Goal: Transaction & Acquisition: Purchase product/service

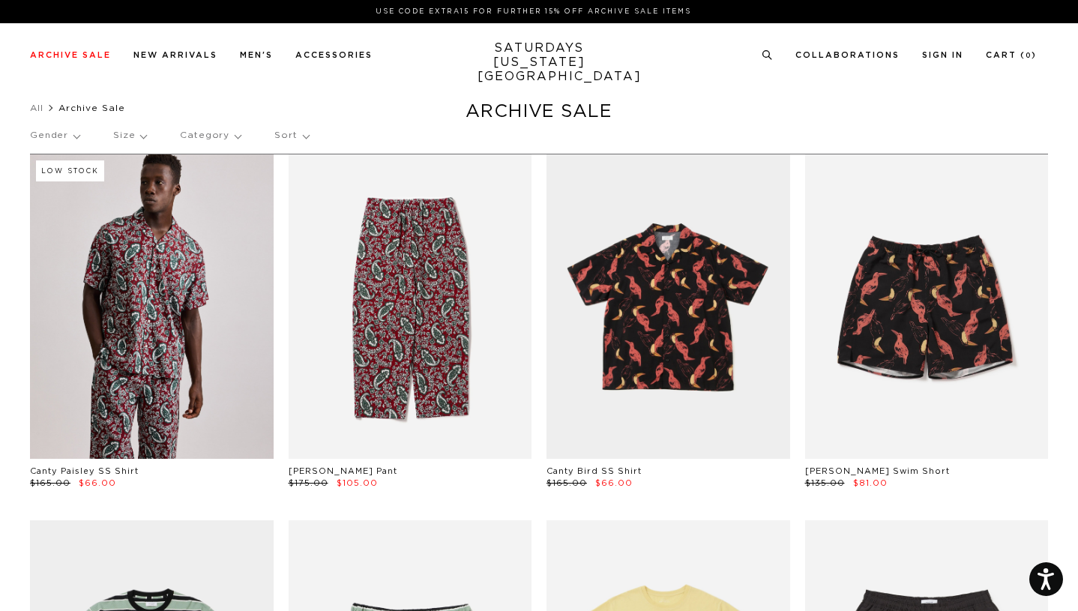
click at [129, 134] on p "Size" at bounding box center [129, 135] width 33 height 34
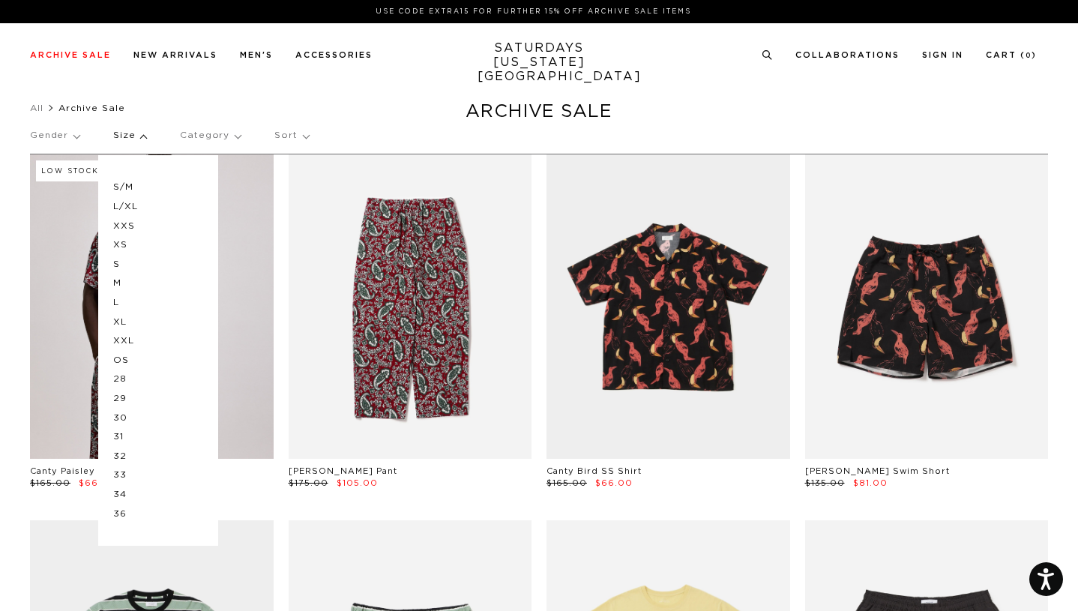
click at [118, 283] on p "M" at bounding box center [158, 283] width 90 height 19
click at [70, 136] on p "Gender" at bounding box center [54, 135] width 49 height 34
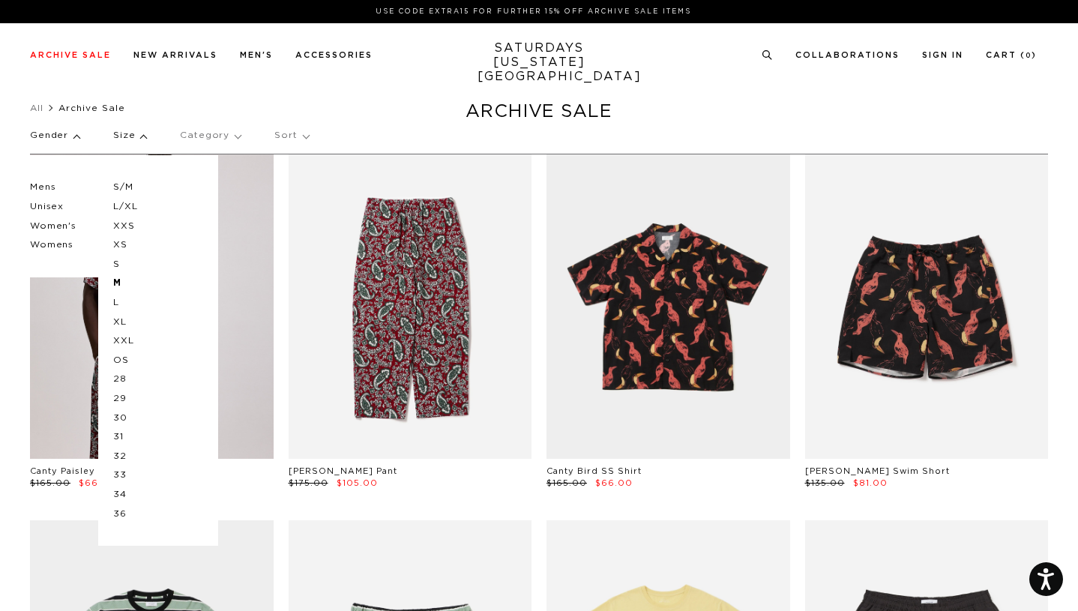
click at [45, 187] on p "Mens" at bounding box center [75, 187] width 90 height 19
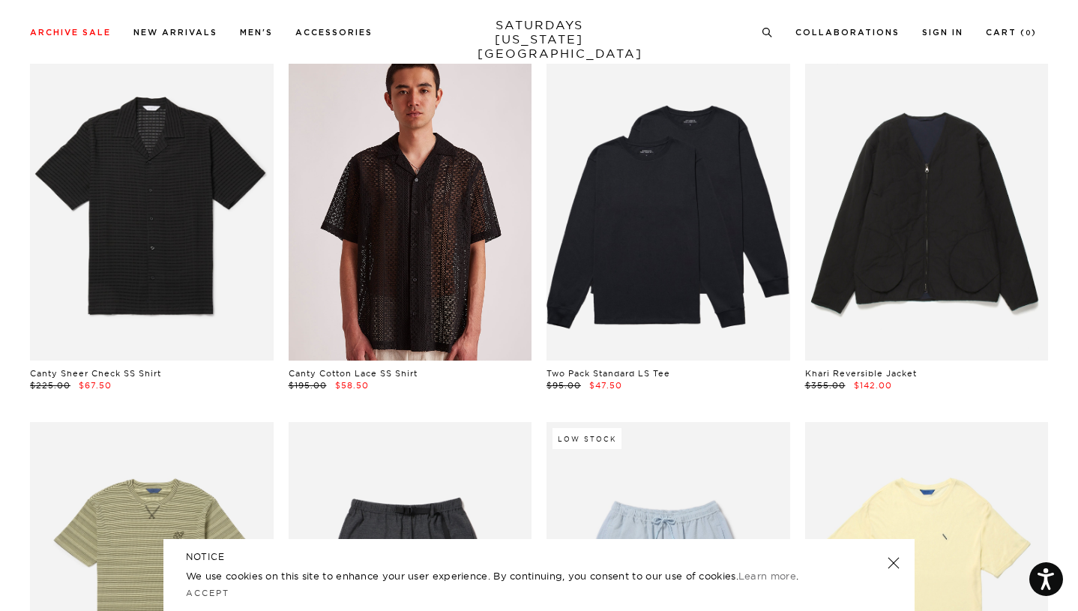
scroll to position [899, 0]
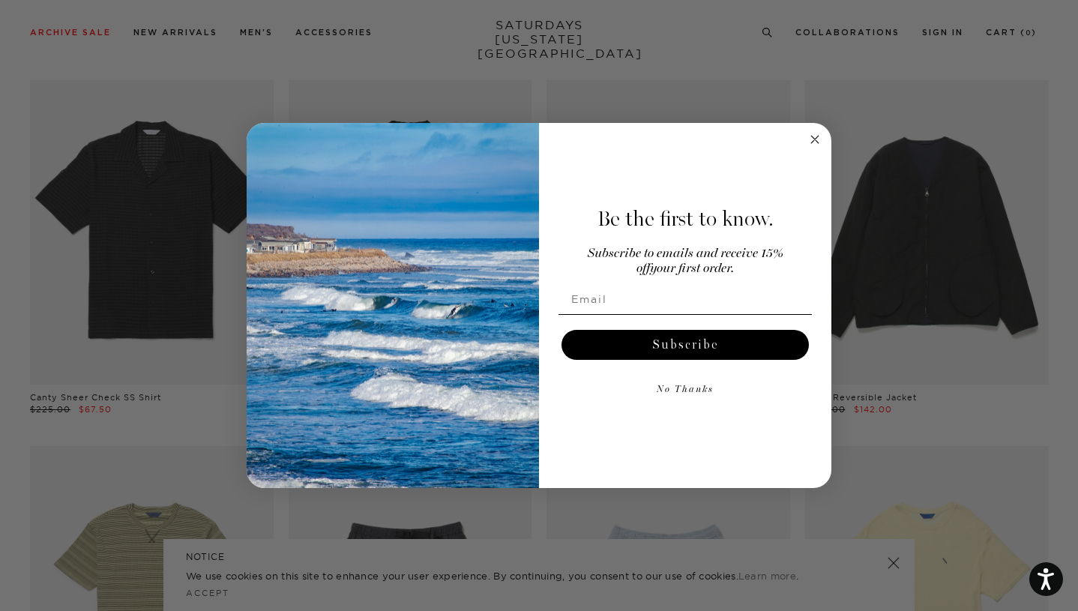
click at [815, 142] on circle "Close dialog" at bounding box center [814, 138] width 17 height 17
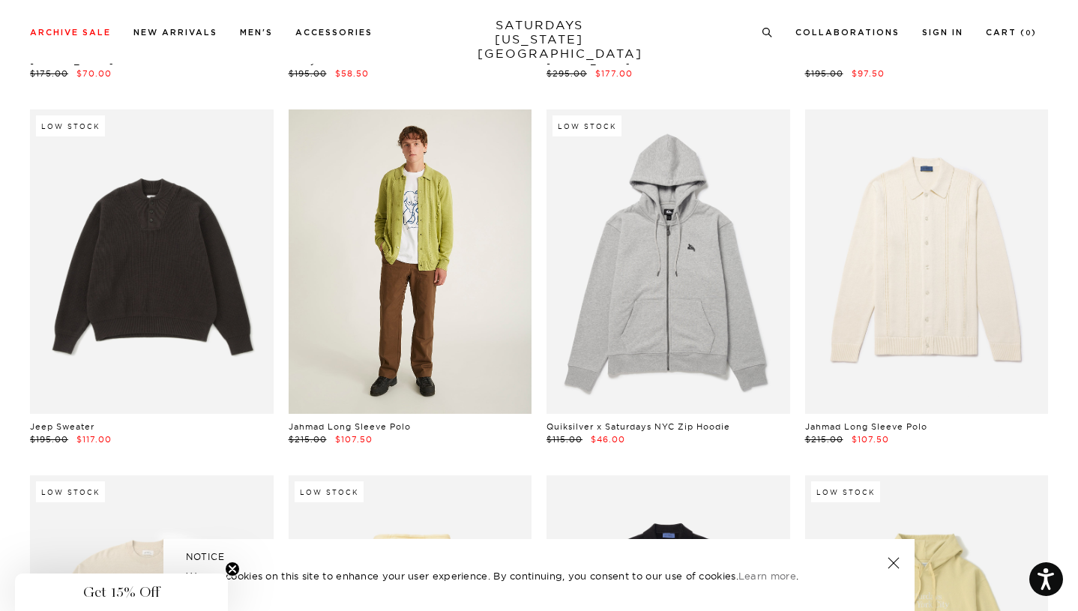
scroll to position [5696, 0]
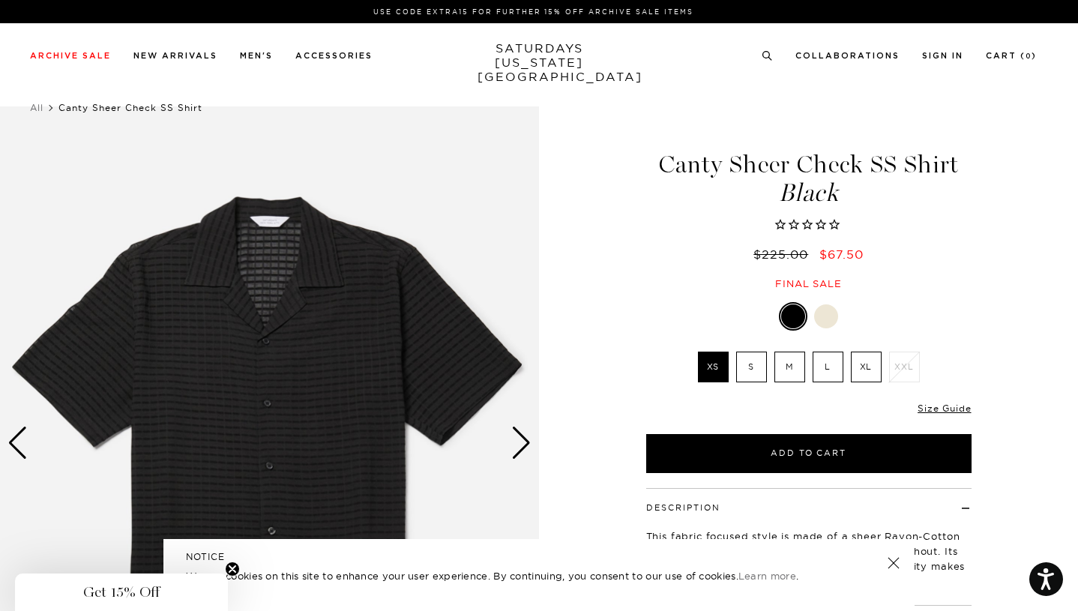
click at [787, 352] on label "M" at bounding box center [789, 367] width 31 height 31
click at [0, 0] on input "M" at bounding box center [0, 0] width 0 height 0
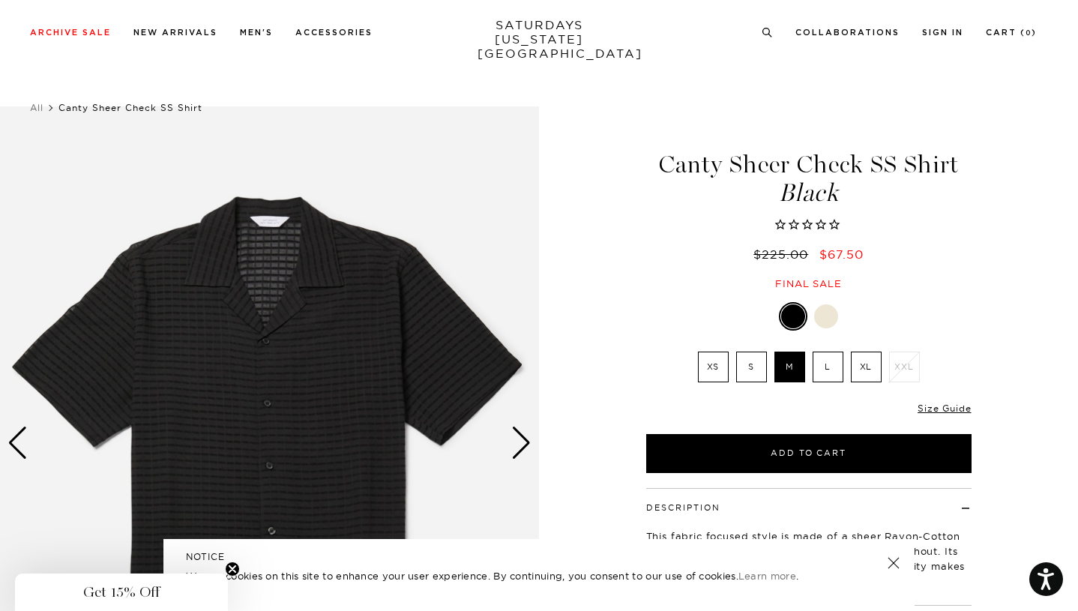
scroll to position [75, 0]
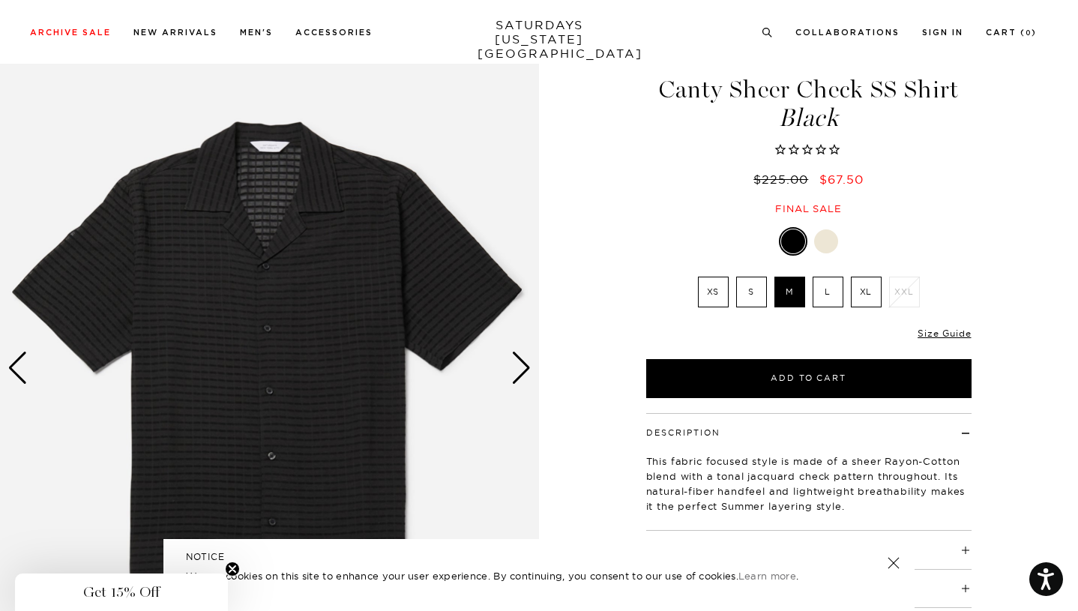
click at [748, 531] on h4 "Details" at bounding box center [808, 543] width 325 height 25
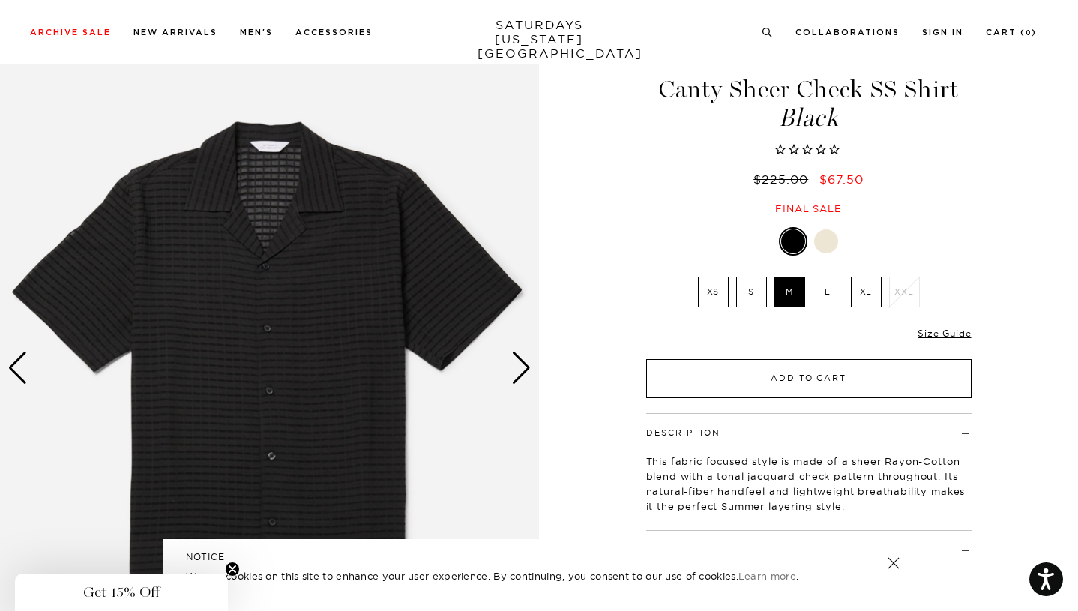
click at [775, 359] on button "Add to Cart" at bounding box center [808, 378] width 325 height 39
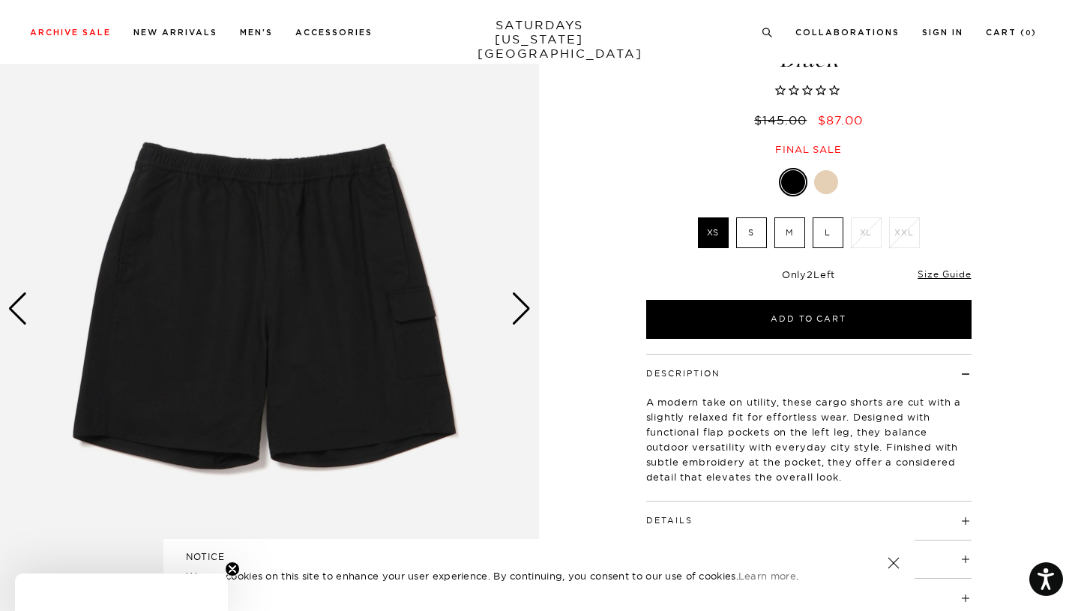
scroll to position [150, 0]
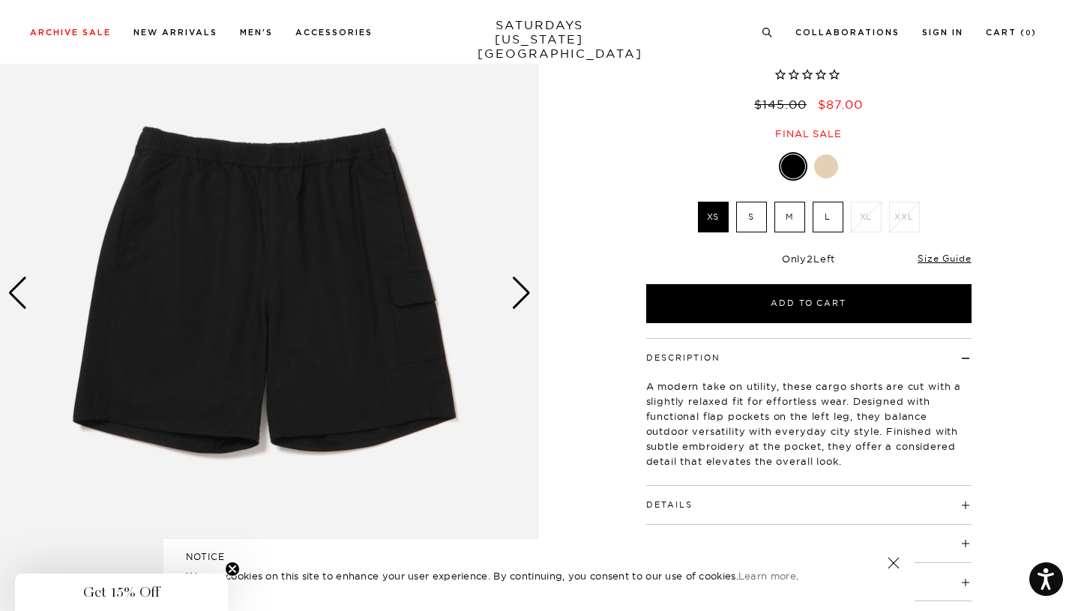
click at [513, 277] on div "Next slide" at bounding box center [521, 293] width 20 height 33
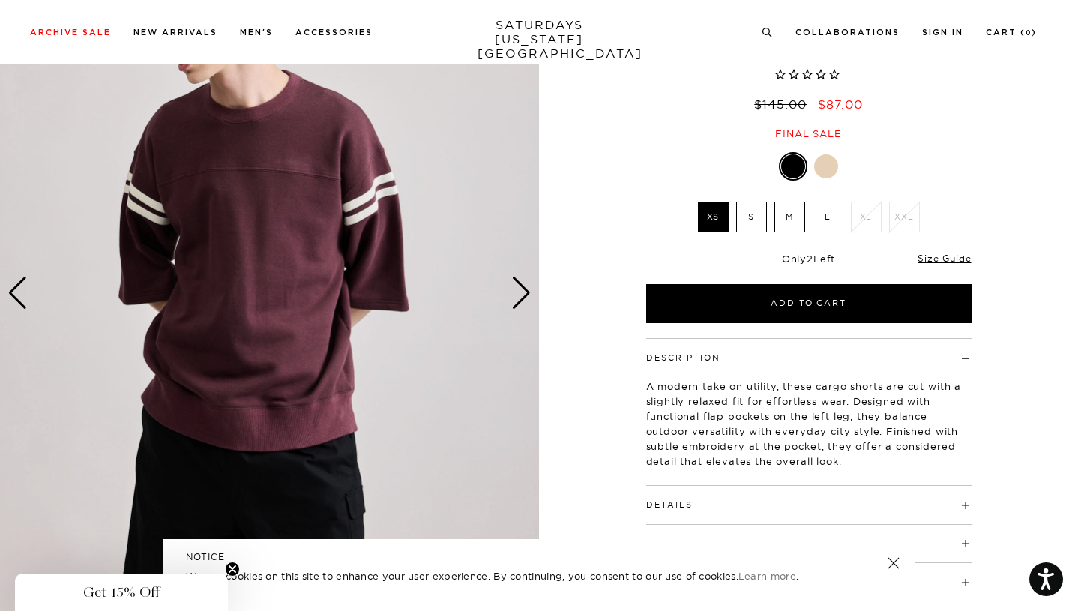
click at [517, 277] on div "Next slide" at bounding box center [521, 293] width 20 height 33
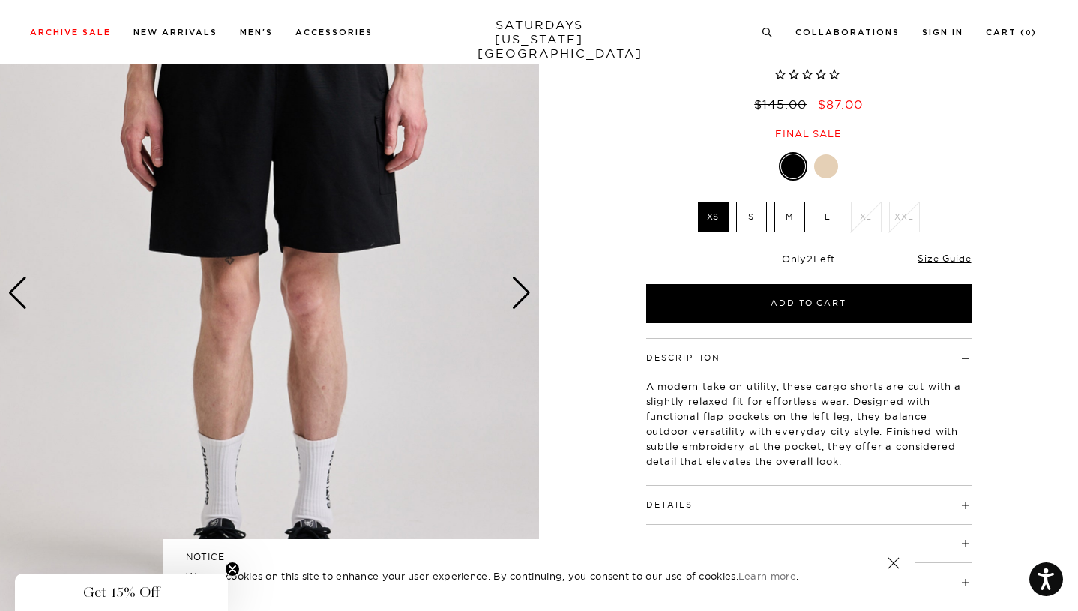
click at [517, 277] on div "Next slide" at bounding box center [521, 293] width 20 height 33
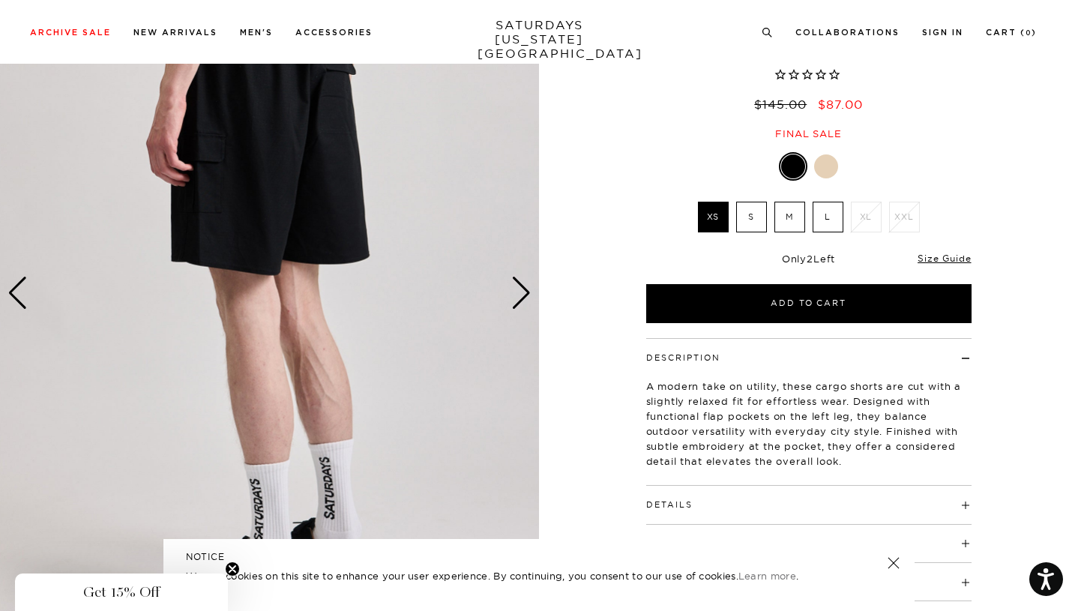
click at [517, 277] on div "Next slide" at bounding box center [521, 293] width 20 height 33
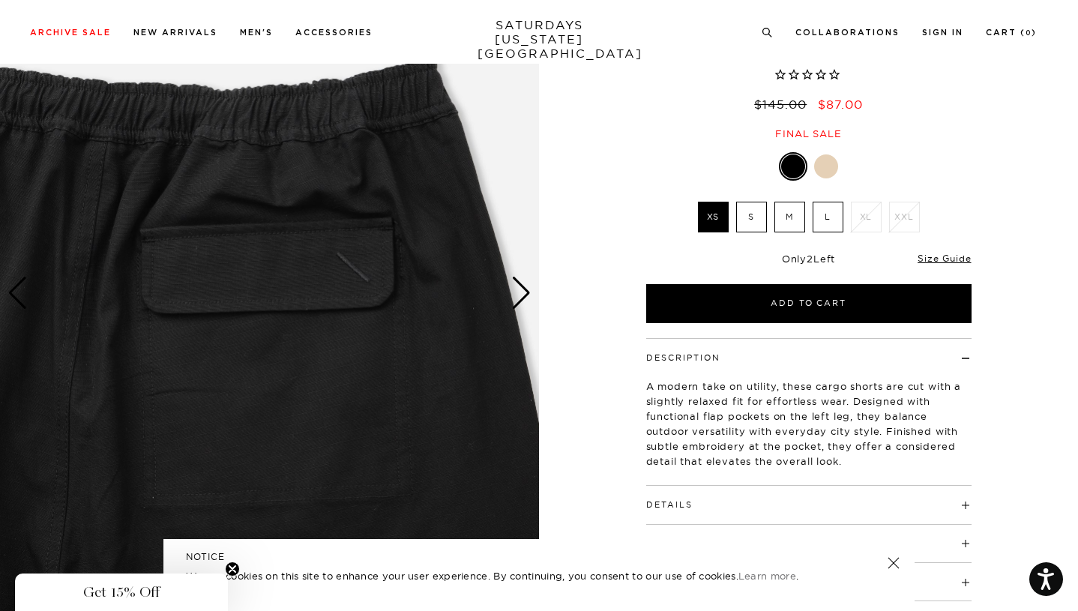
click at [517, 277] on div "Next slide" at bounding box center [521, 293] width 20 height 33
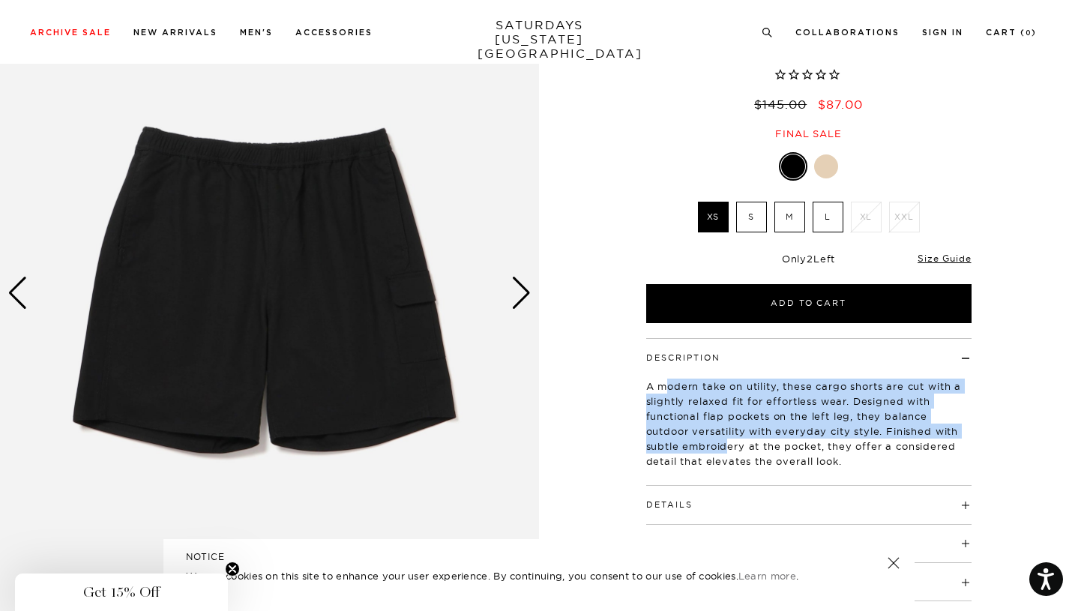
drag, startPoint x: 670, startPoint y: 354, endPoint x: 730, endPoint y: 414, distance: 84.8
click at [730, 414] on p "A modern take on utility, these cargo shorts are cut with a slightly relaxed fi…" at bounding box center [808, 423] width 325 height 90
click at [729, 486] on h4 "Details" at bounding box center [808, 498] width 325 height 25
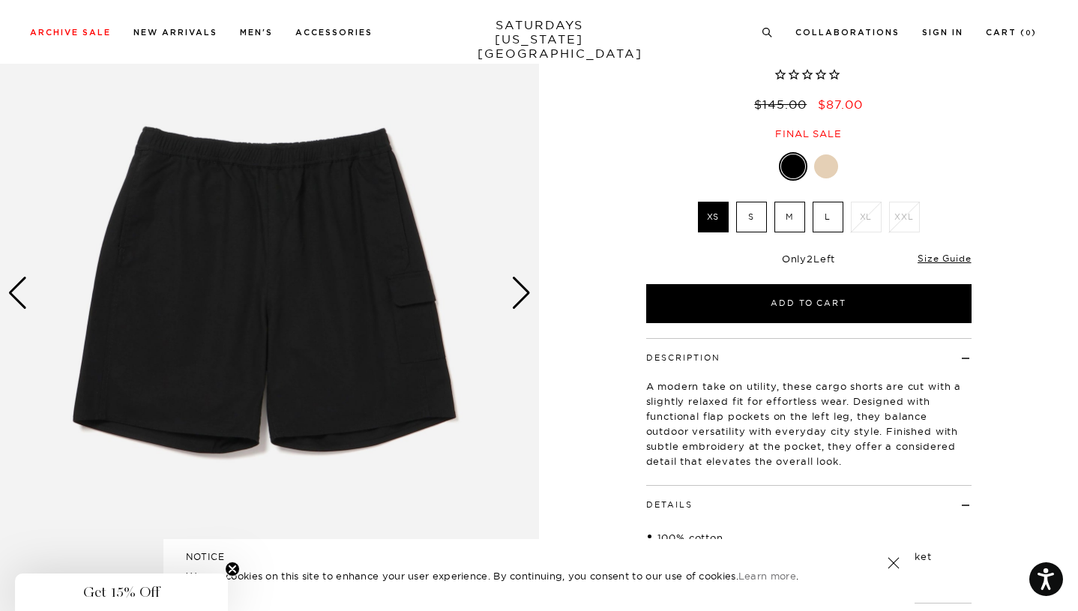
scroll to position [225, 0]
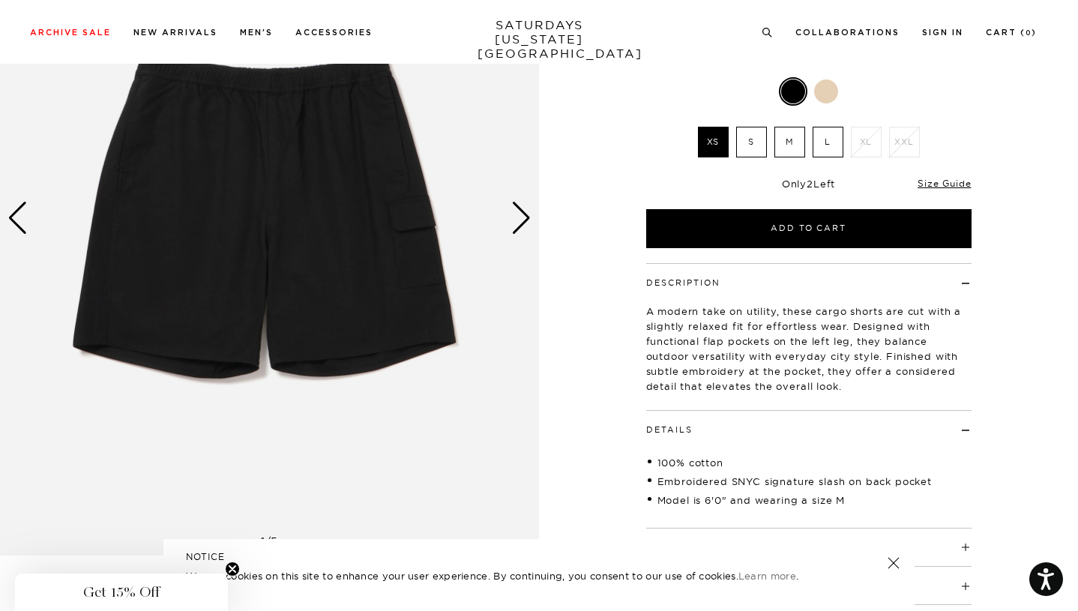
click at [732, 528] on h4 "Care Instructions" at bounding box center [808, 540] width 325 height 25
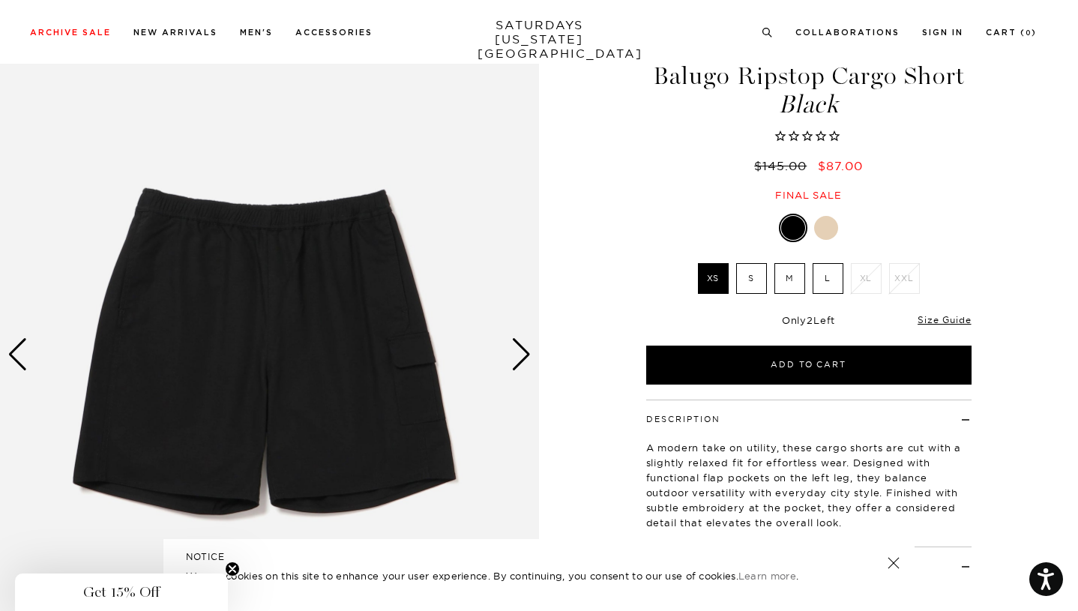
scroll to position [75, 0]
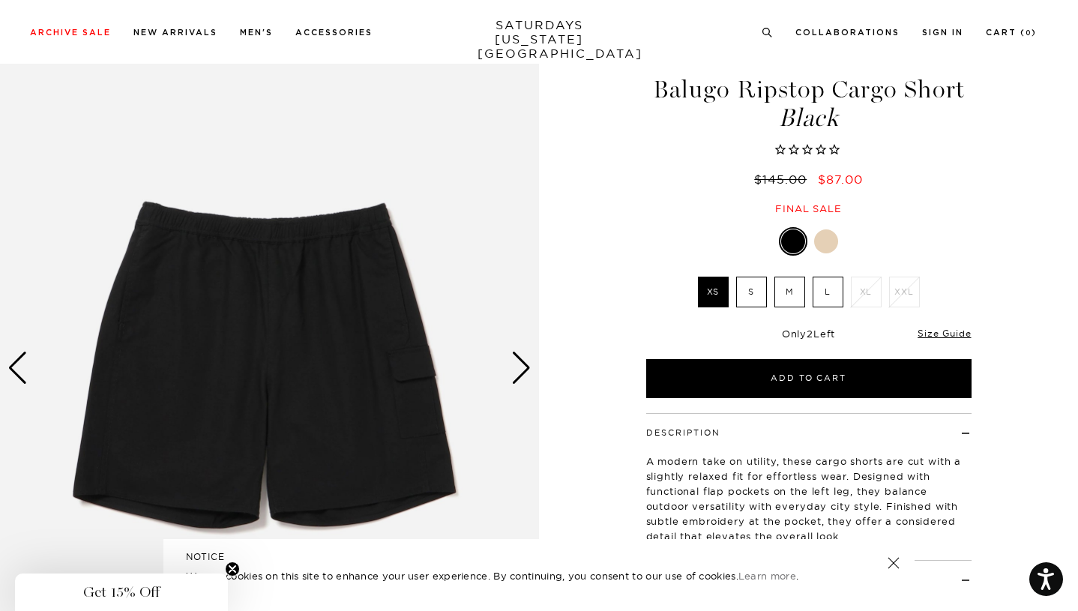
click at [523, 352] on div "Next slide" at bounding box center [521, 368] width 20 height 33
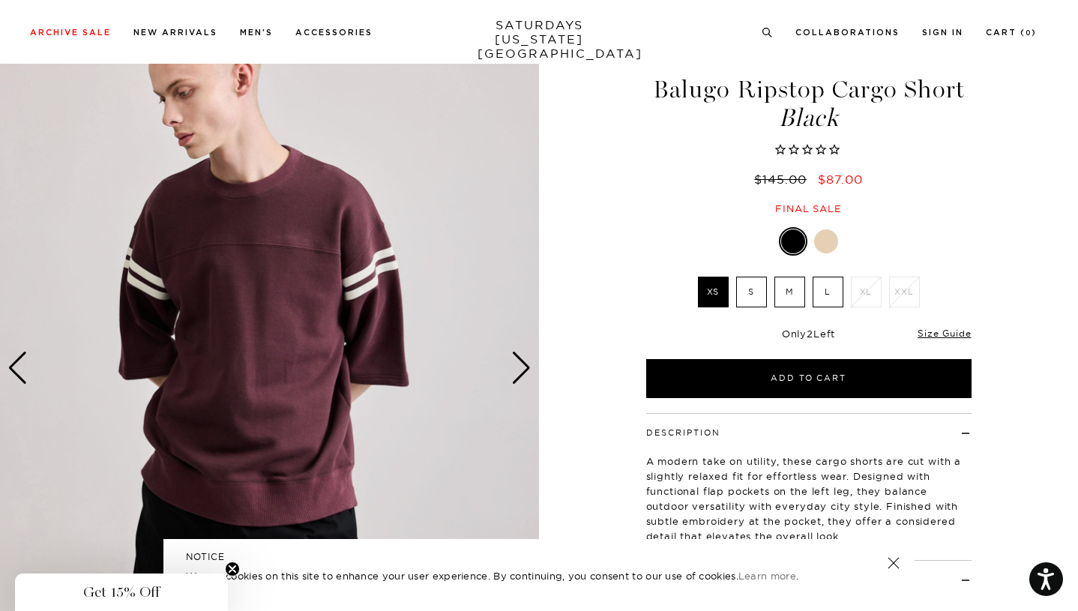
click at [775, 277] on label "M" at bounding box center [789, 292] width 31 height 31
click at [0, 0] on input "M" at bounding box center [0, 0] width 0 height 0
click at [923, 328] on link "Size Guide" at bounding box center [943, 333] width 53 height 11
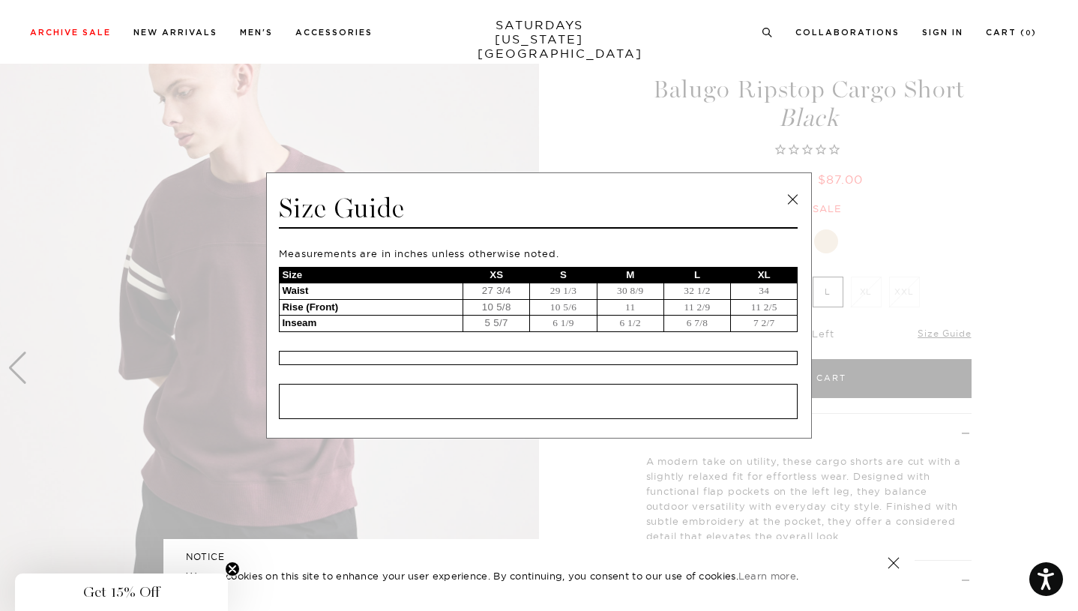
click at [791, 200] on link at bounding box center [792, 199] width 22 height 22
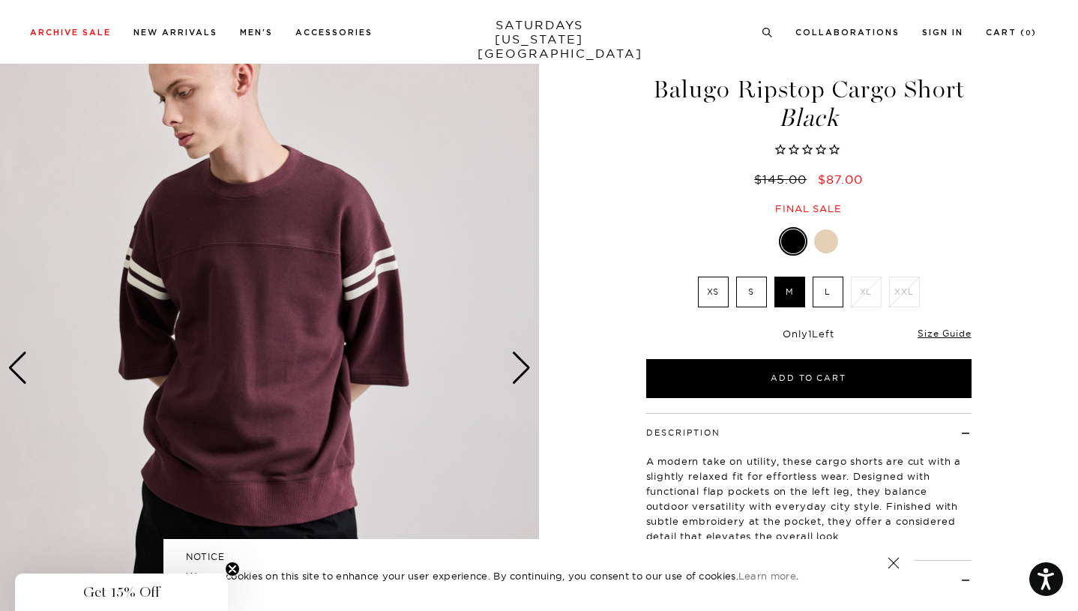
click at [822, 277] on label "L" at bounding box center [827, 292] width 31 height 31
click at [0, 0] on input "L" at bounding box center [0, 0] width 0 height 0
click at [789, 277] on label "M" at bounding box center [789, 292] width 31 height 31
click at [0, 0] on input "M" at bounding box center [0, 0] width 0 height 0
click at [828, 229] on div at bounding box center [826, 241] width 24 height 24
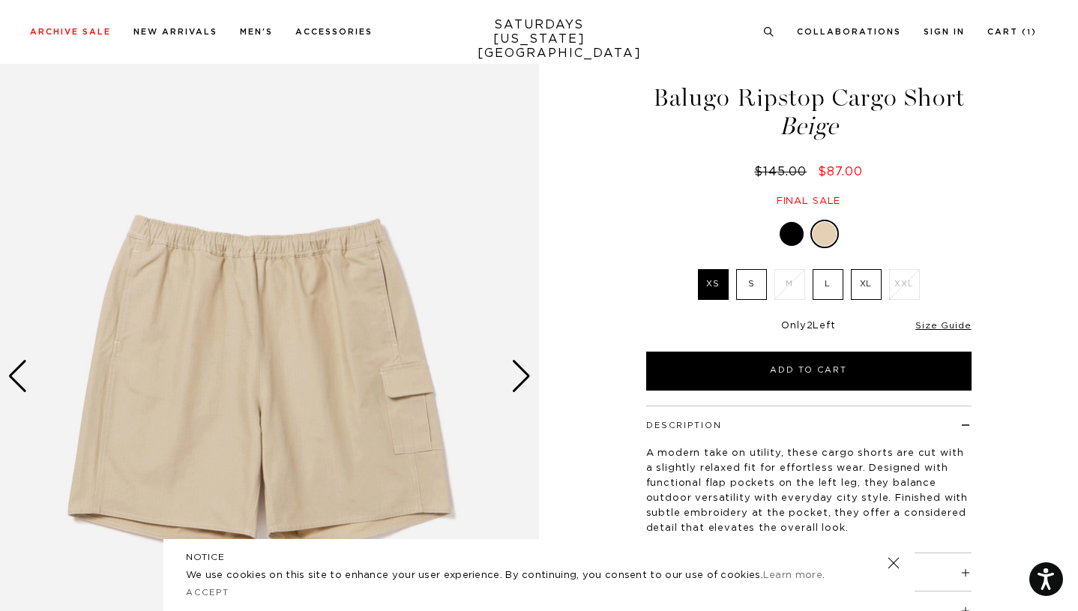
scroll to position [150, 0]
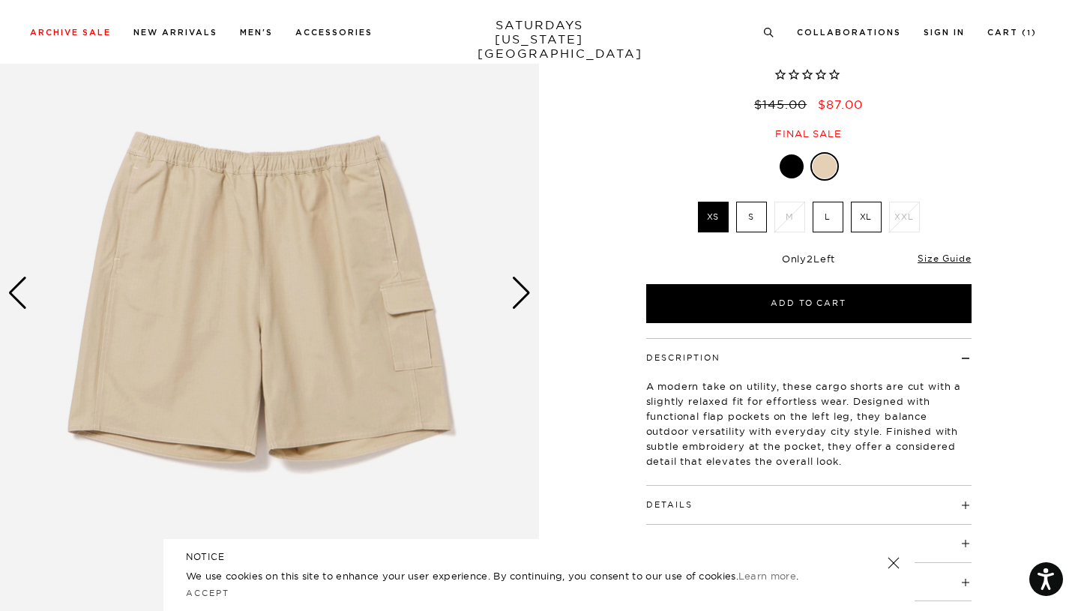
click at [788, 121] on div "Balugo Ripstop Cargo Short Beige $145.00 $87.00 Final sale Balugo Ripstop Cargo…" at bounding box center [808, 294] width 375 height 674
click at [792, 154] on div at bounding box center [791, 166] width 24 height 24
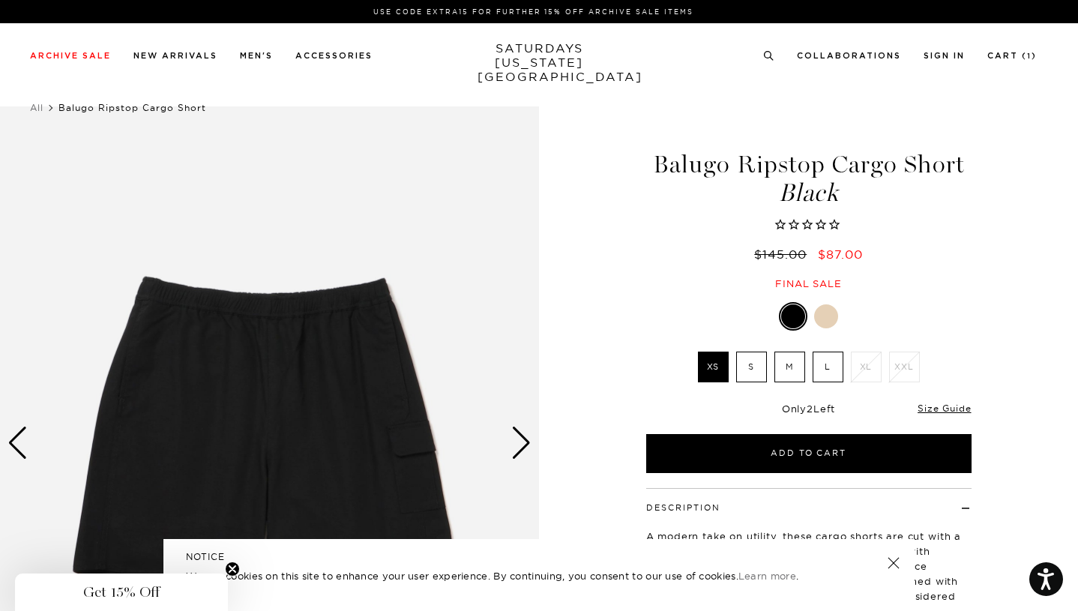
click at [787, 352] on label "M" at bounding box center [789, 367] width 31 height 31
click at [0, 0] on input "M" at bounding box center [0, 0] width 0 height 0
click at [931, 402] on link "Size Guide" at bounding box center [943, 407] width 53 height 11
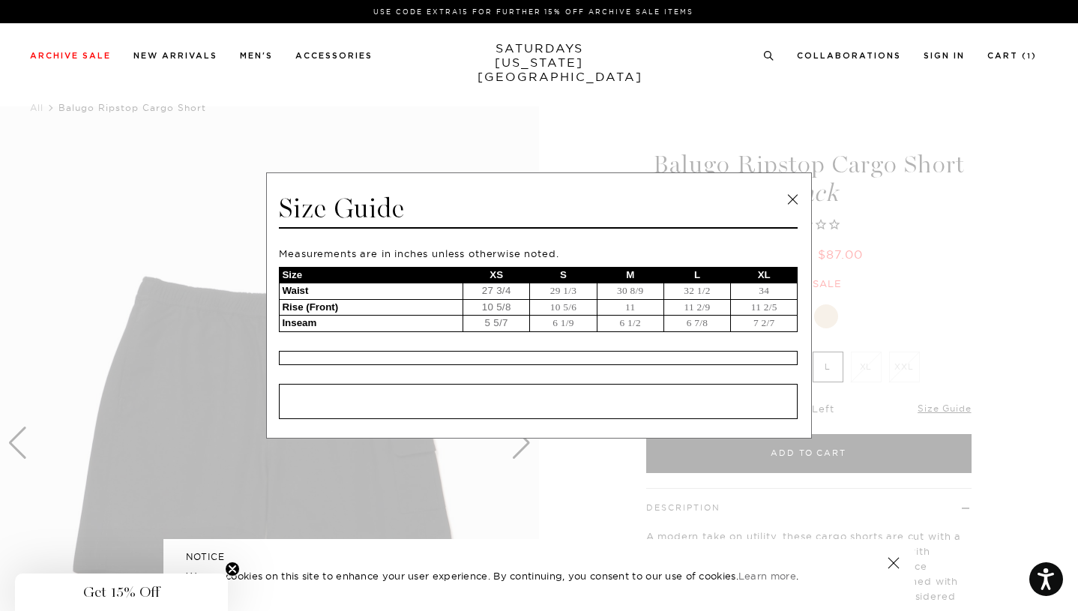
click at [793, 193] on link at bounding box center [792, 199] width 22 height 22
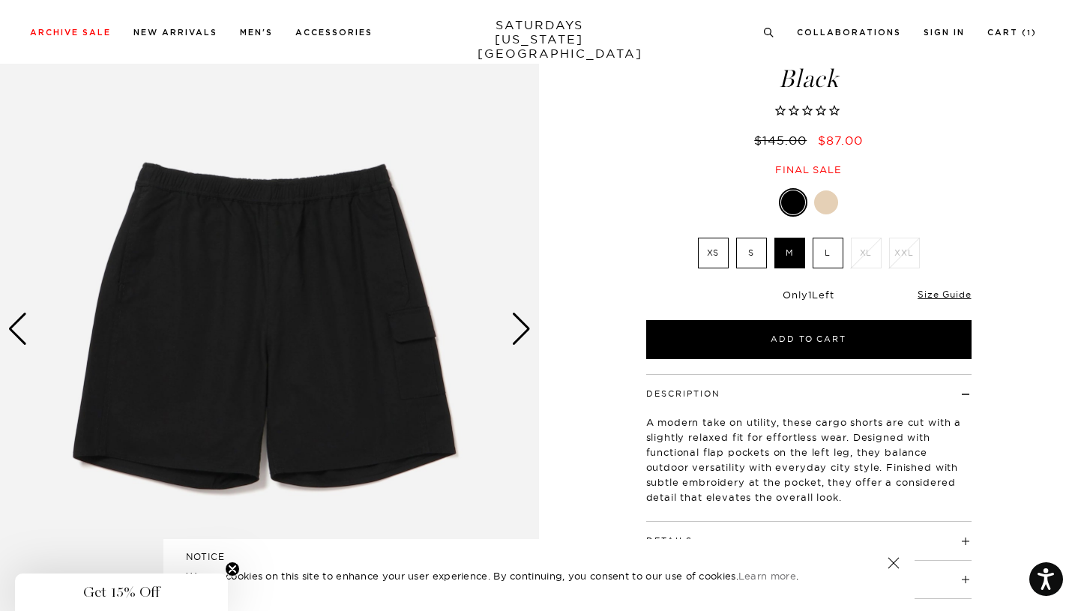
scroll to position [150, 0]
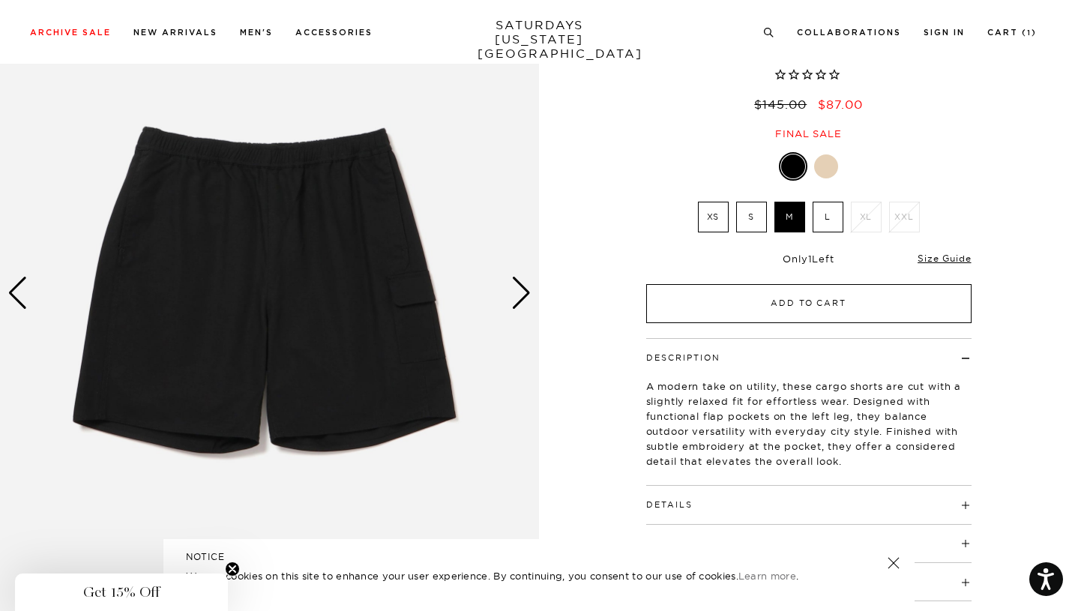
click at [741, 284] on button "Add to Cart" at bounding box center [808, 303] width 325 height 39
